Goal: Task Accomplishment & Management: Manage account settings

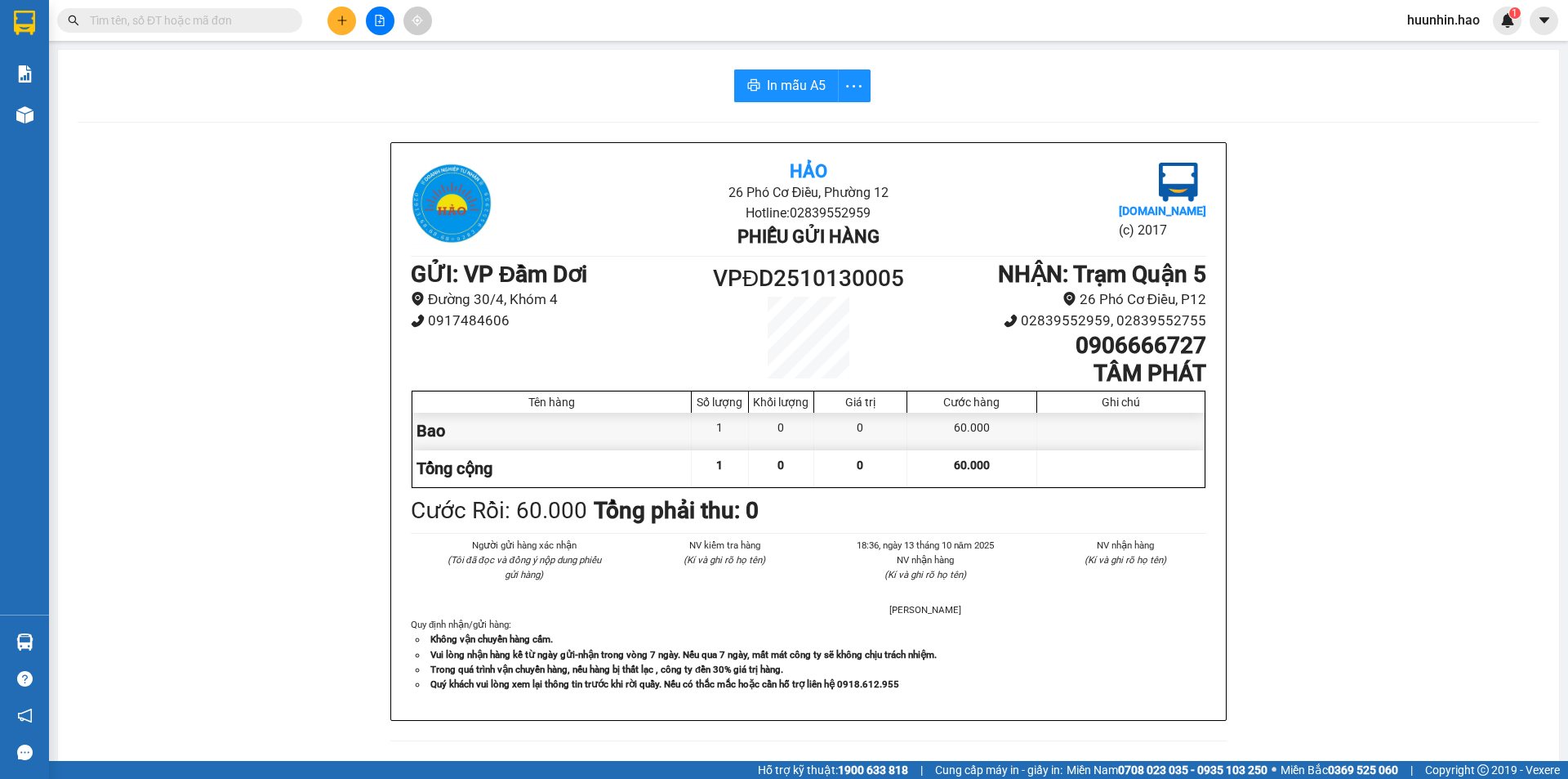
click at [287, 30] on span at bounding box center [179, 19] width 245 height 24
click at [287, 21] on span at bounding box center [290, 20] width 10 height 18
click at [262, 15] on input "text" at bounding box center [186, 20] width 193 height 18
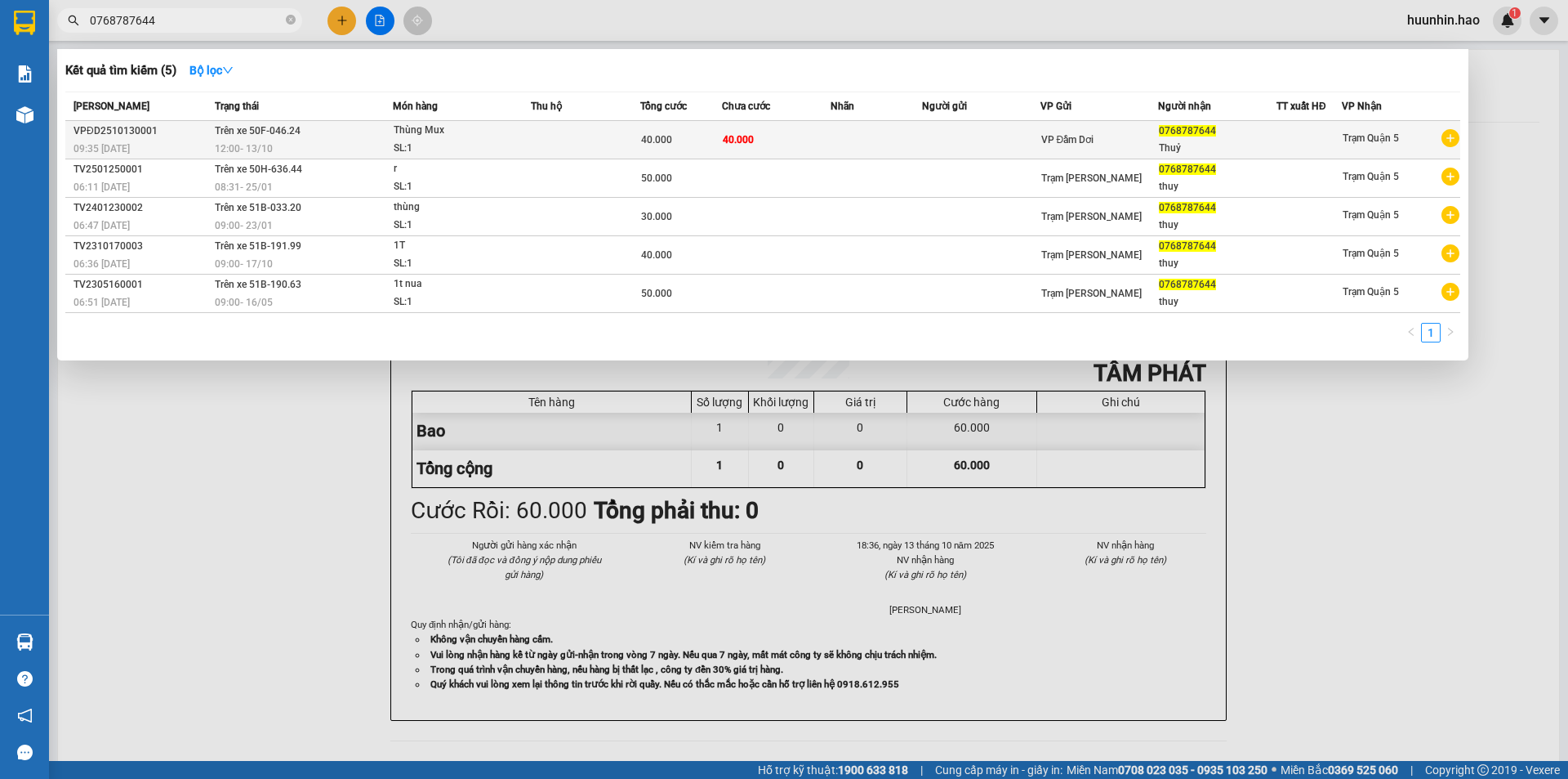
type input "0768787644"
click at [899, 142] on td at bounding box center [876, 139] width 91 height 38
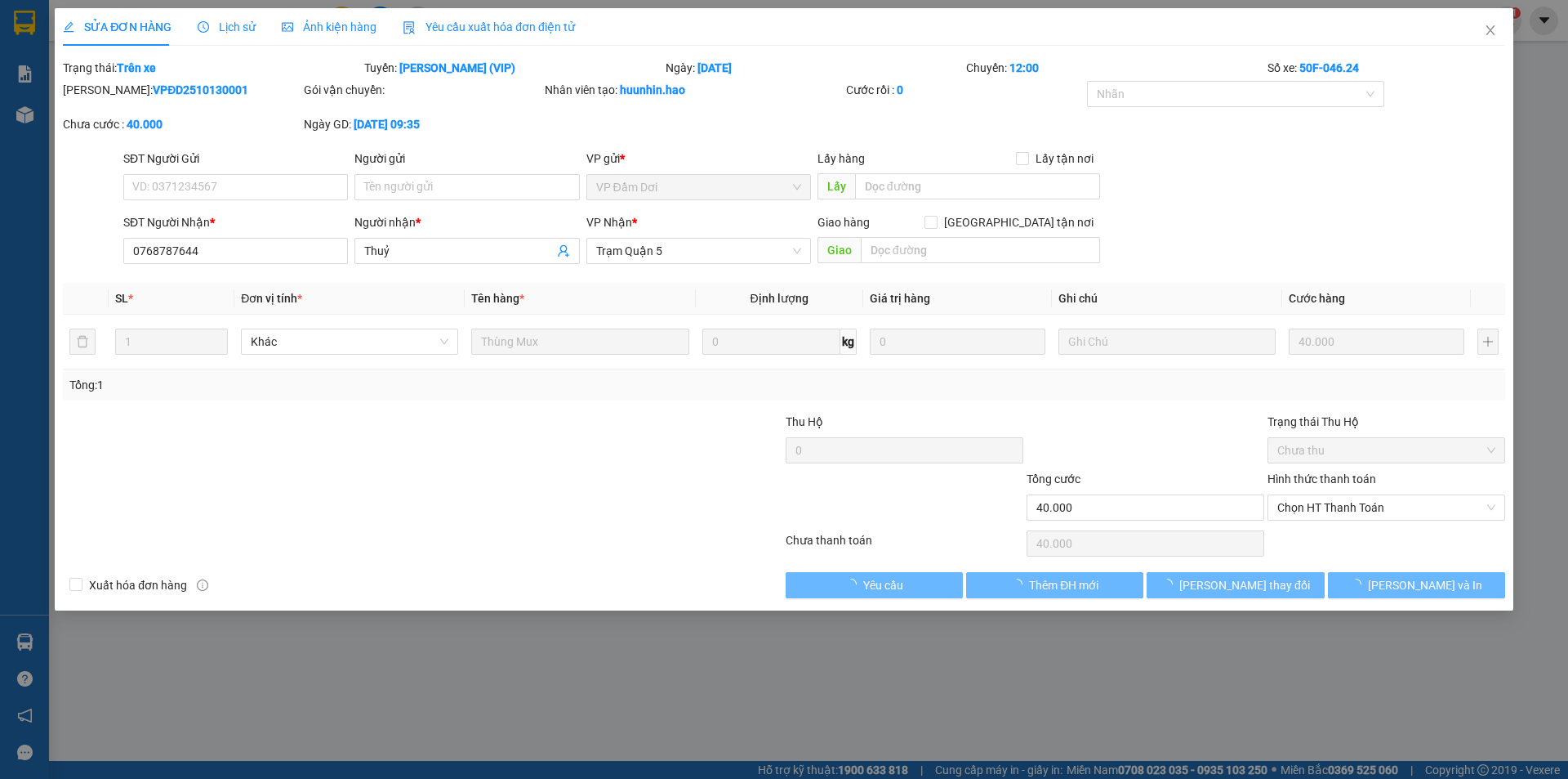
click at [316, 22] on span "Ảnh kiện hàng" at bounding box center [328, 26] width 95 height 13
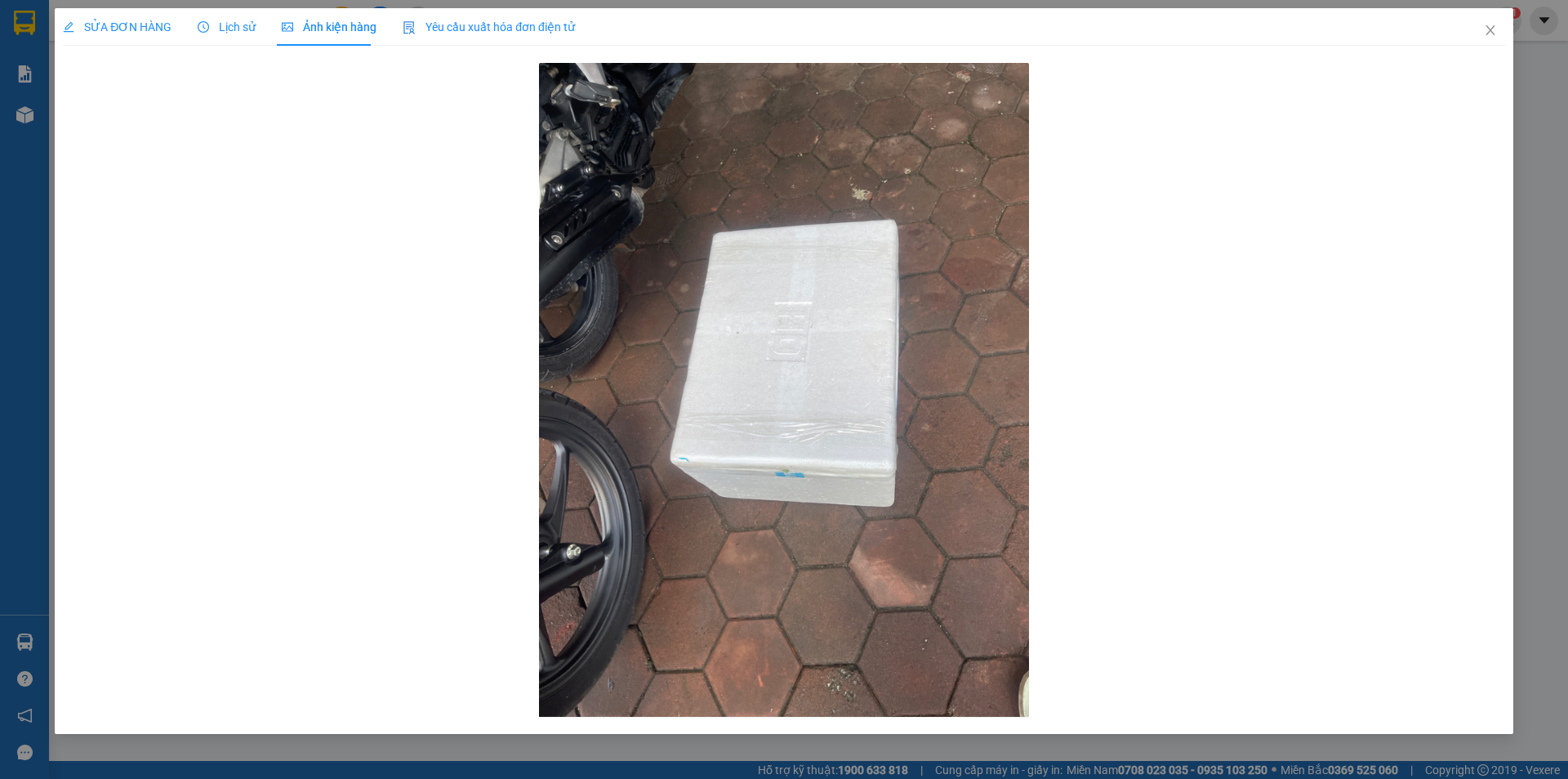
click at [136, 28] on span "SỬA ĐƠN HÀNG" at bounding box center [117, 26] width 108 height 13
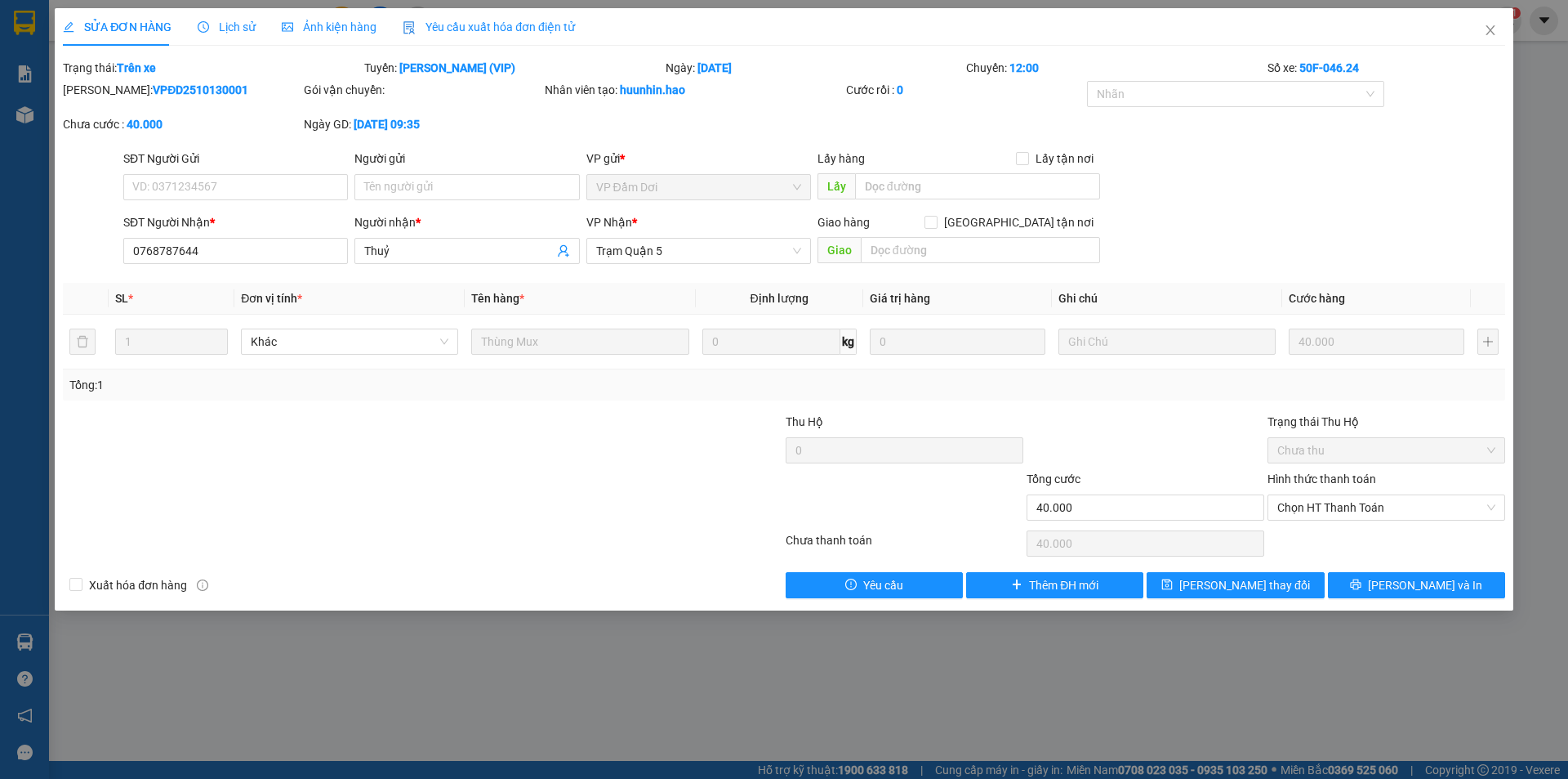
drag, startPoint x: 224, startPoint y: 17, endPoint x: 245, endPoint y: 16, distance: 21.0
click at [225, 17] on div "Lịch sử" at bounding box center [227, 26] width 58 height 38
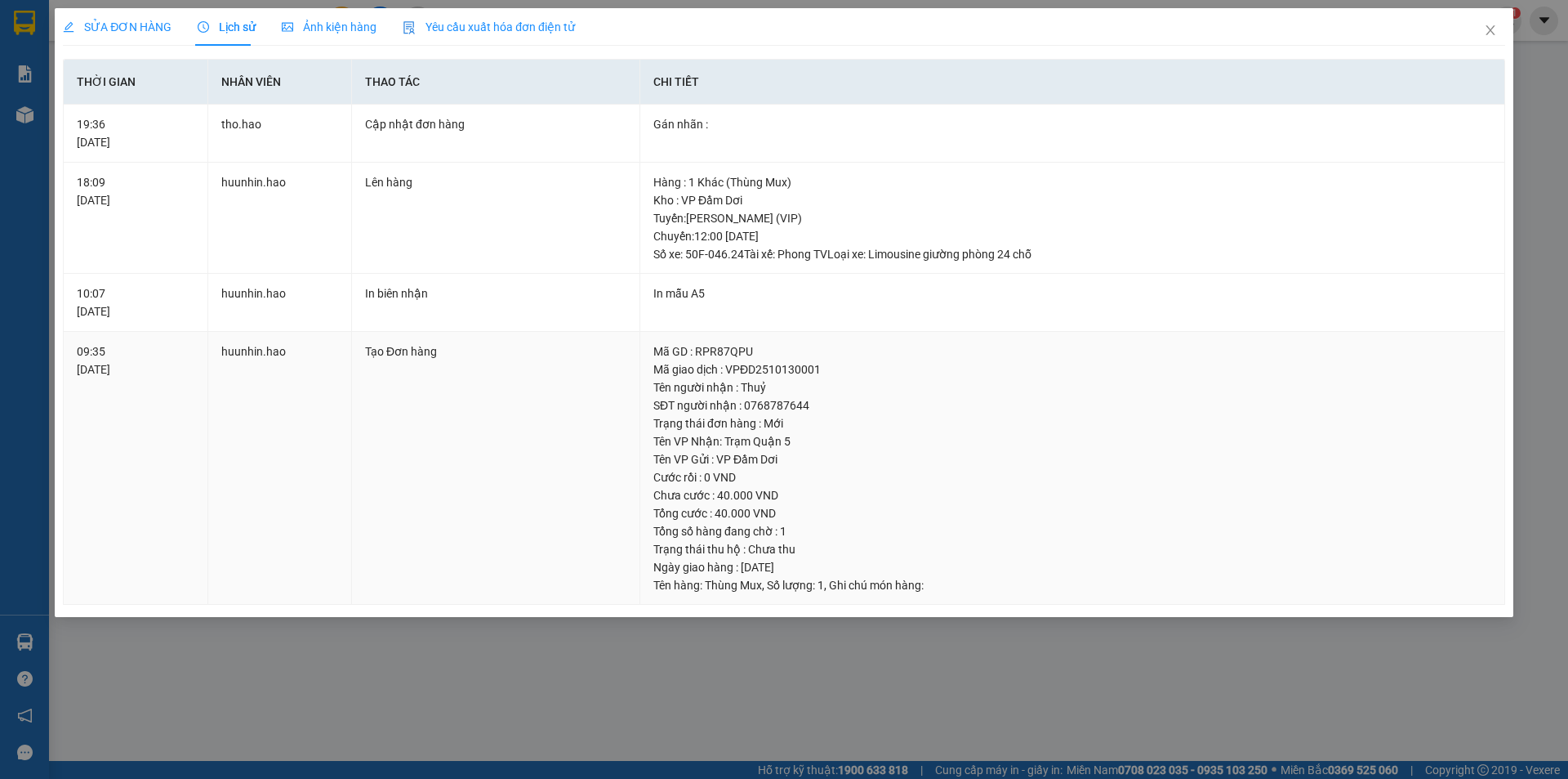
click at [385, 356] on div "Tạo Đơn hàng" at bounding box center [496, 351] width 261 height 18
click at [147, 27] on span "SỬA ĐƠN HÀNG" at bounding box center [117, 26] width 108 height 13
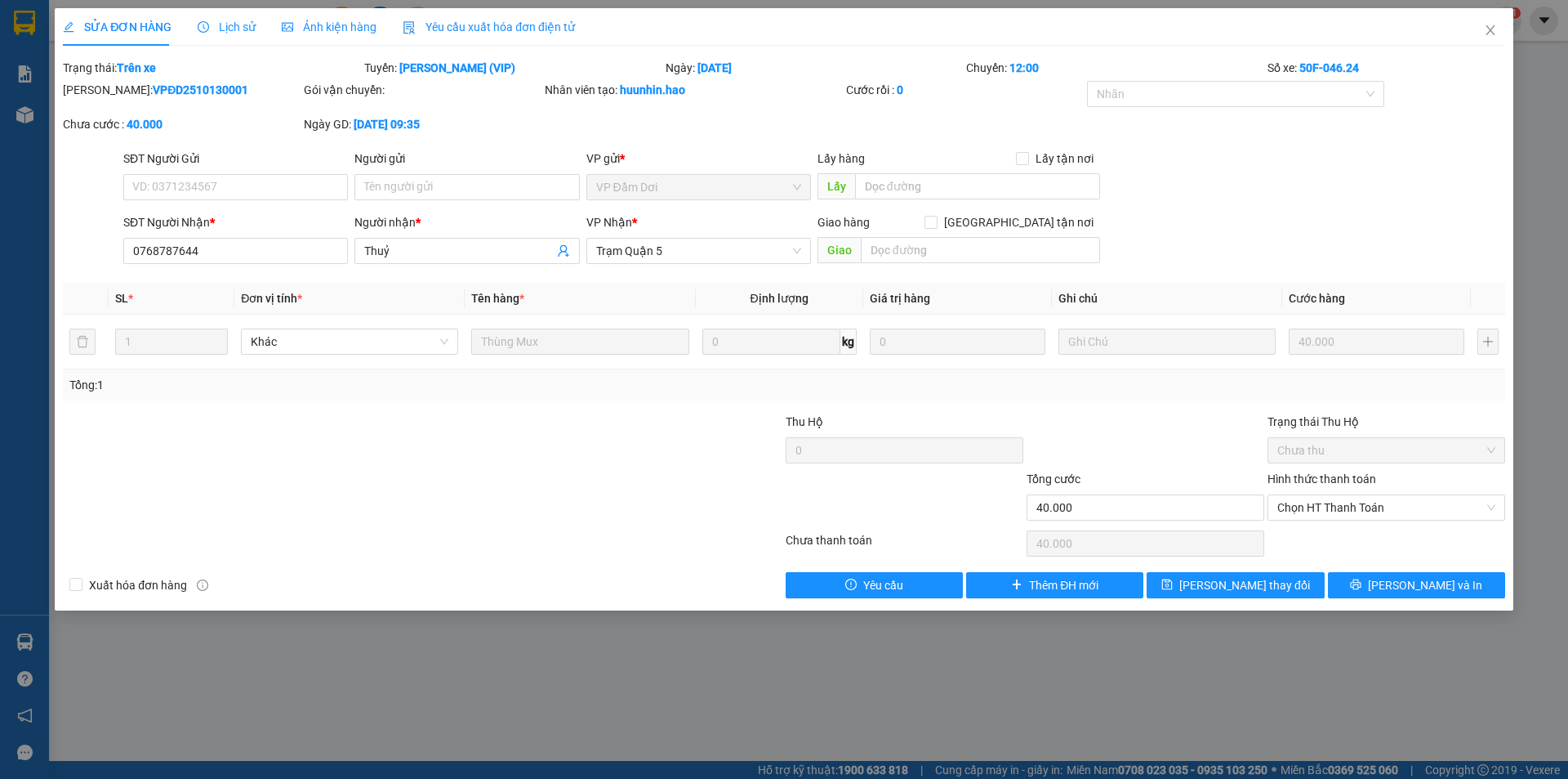
drag, startPoint x: 349, startPoint y: 32, endPoint x: 370, endPoint y: 68, distance: 41.7
click at [348, 32] on span "Ảnh kiện hàng" at bounding box center [328, 26] width 95 height 13
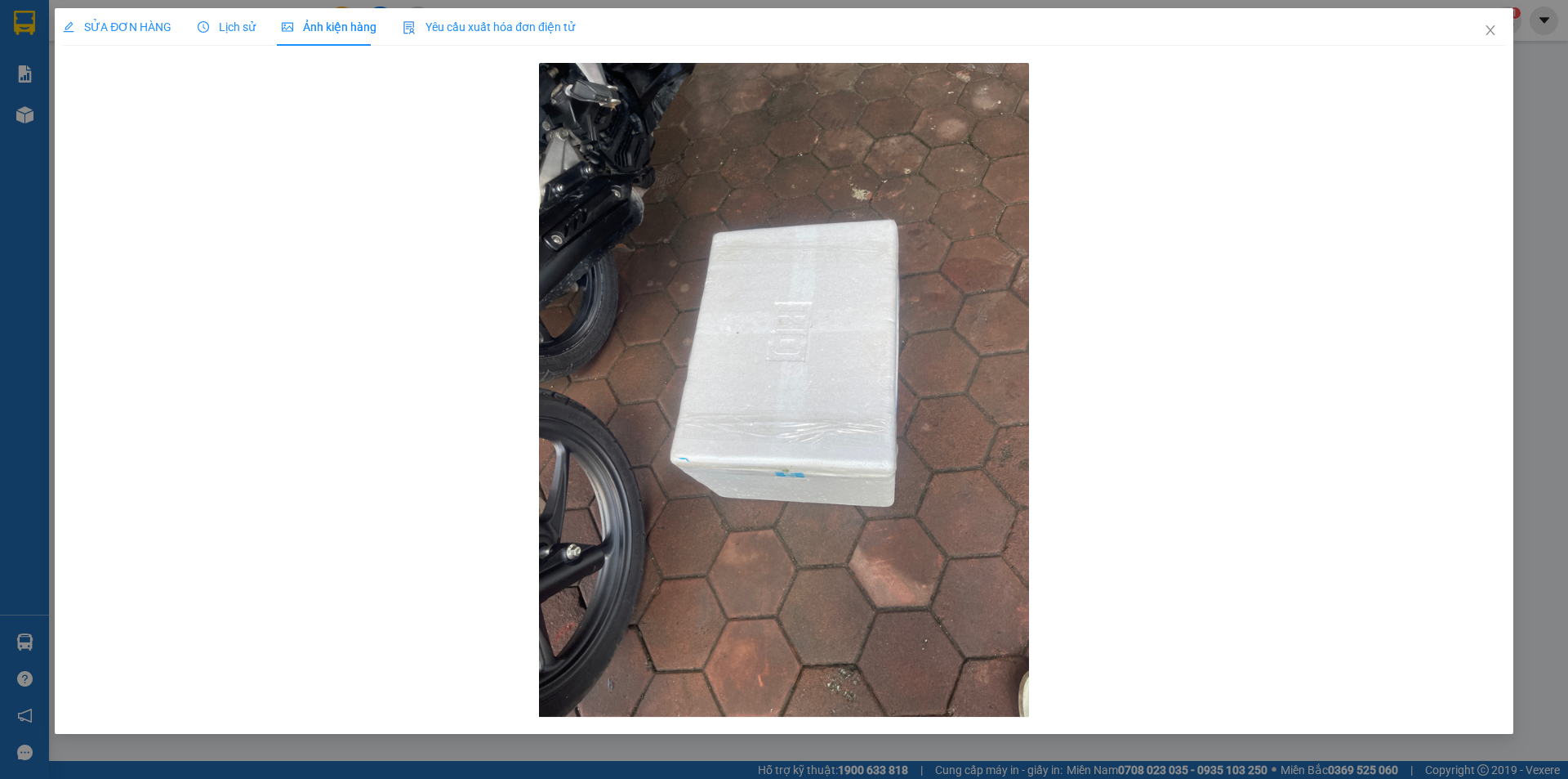
click at [235, 27] on span "Lịch sử" at bounding box center [227, 26] width 58 height 13
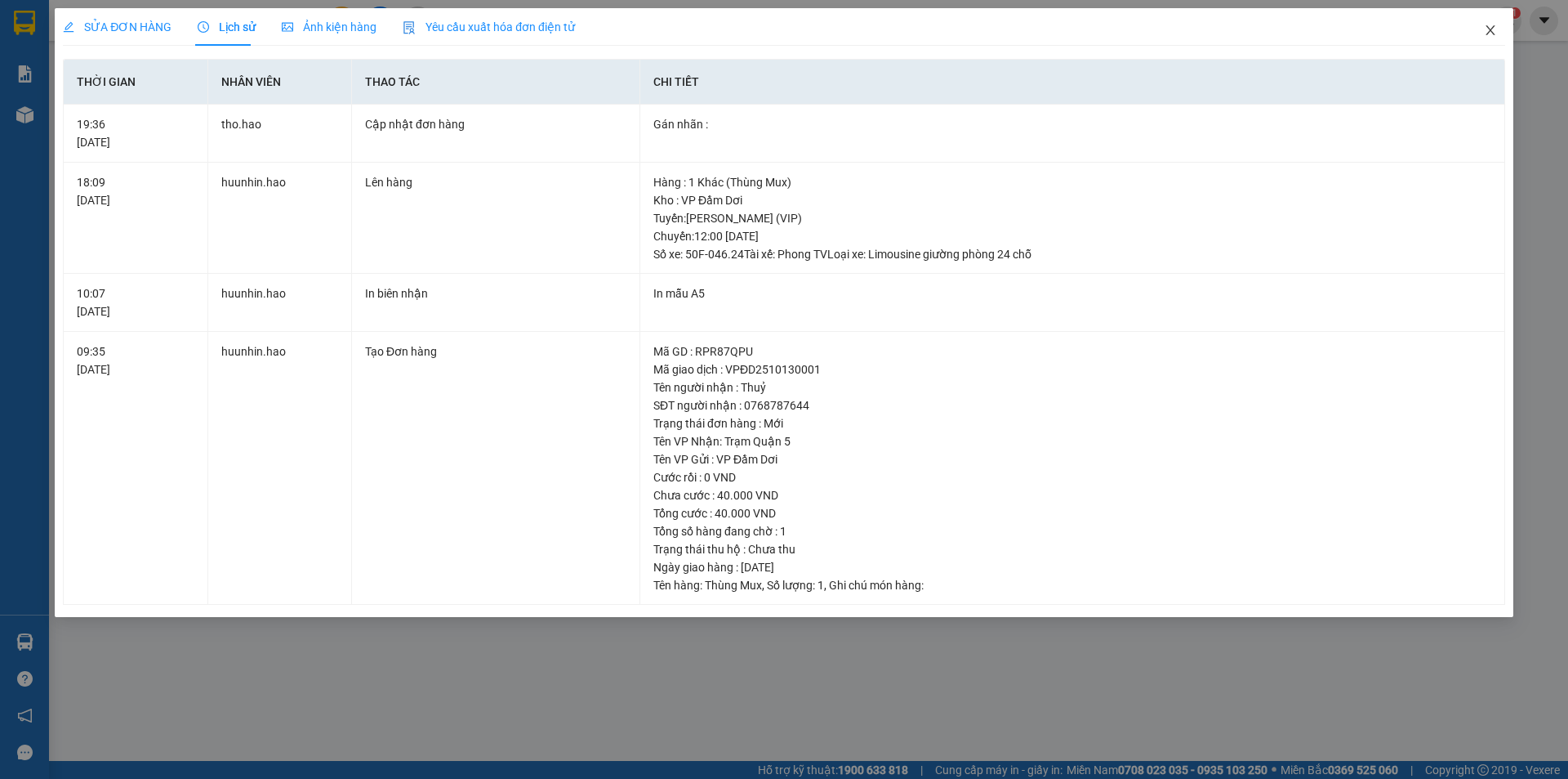
click at [1493, 30] on icon "close" at bounding box center [1490, 29] width 13 height 13
